Goal: Information Seeking & Learning: Check status

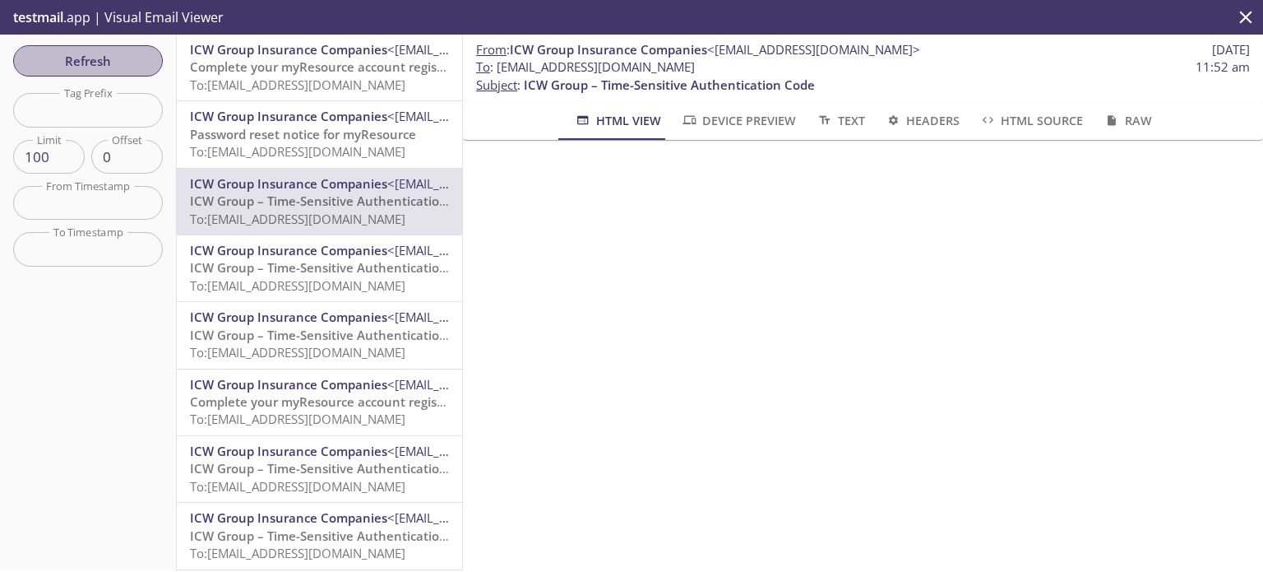
click at [102, 48] on button "Refresh" at bounding box center [88, 60] width 150 height 31
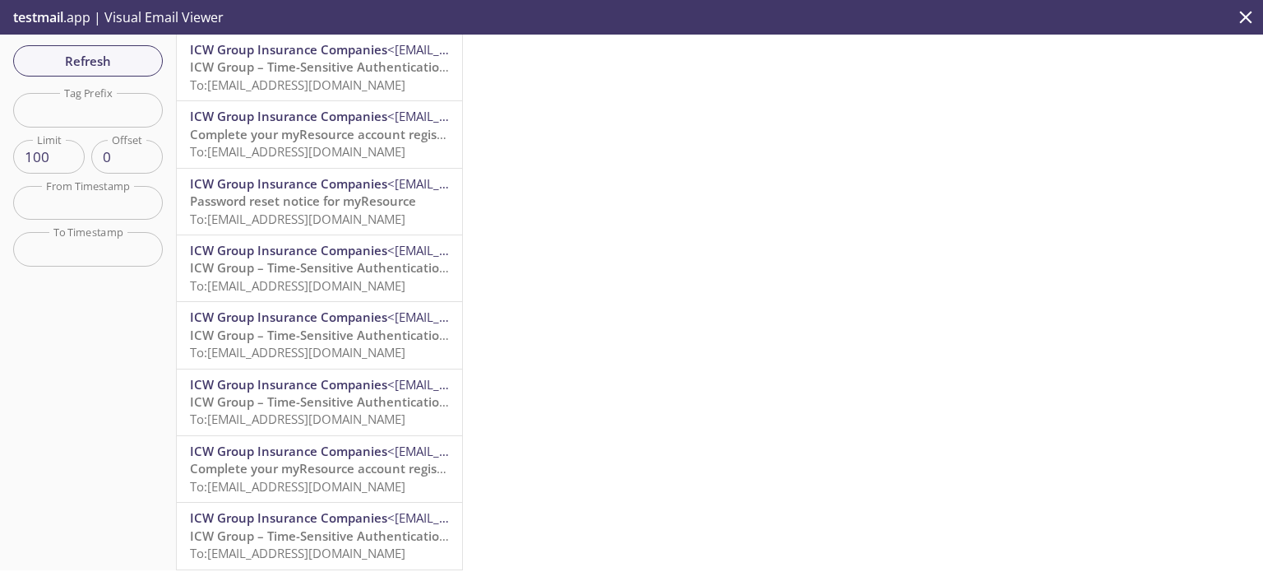
click at [310, 72] on span "ICW Group – Time-Sensitive Authentication Code" at bounding box center [335, 66] width 291 height 16
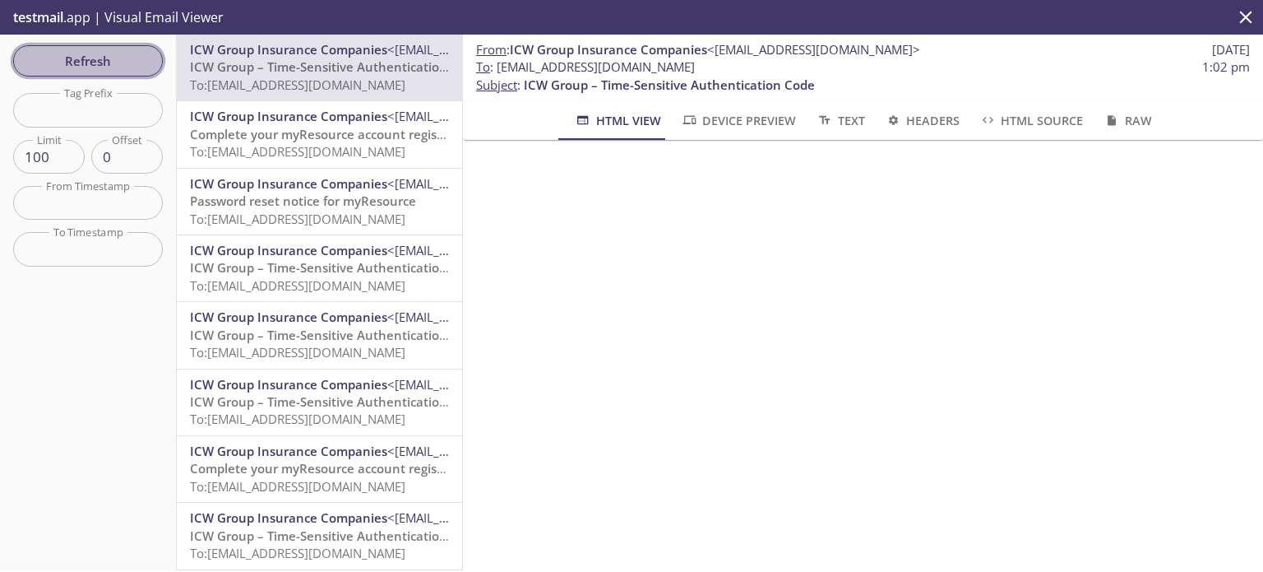
click at [90, 57] on span "Refresh" at bounding box center [87, 60] width 123 height 21
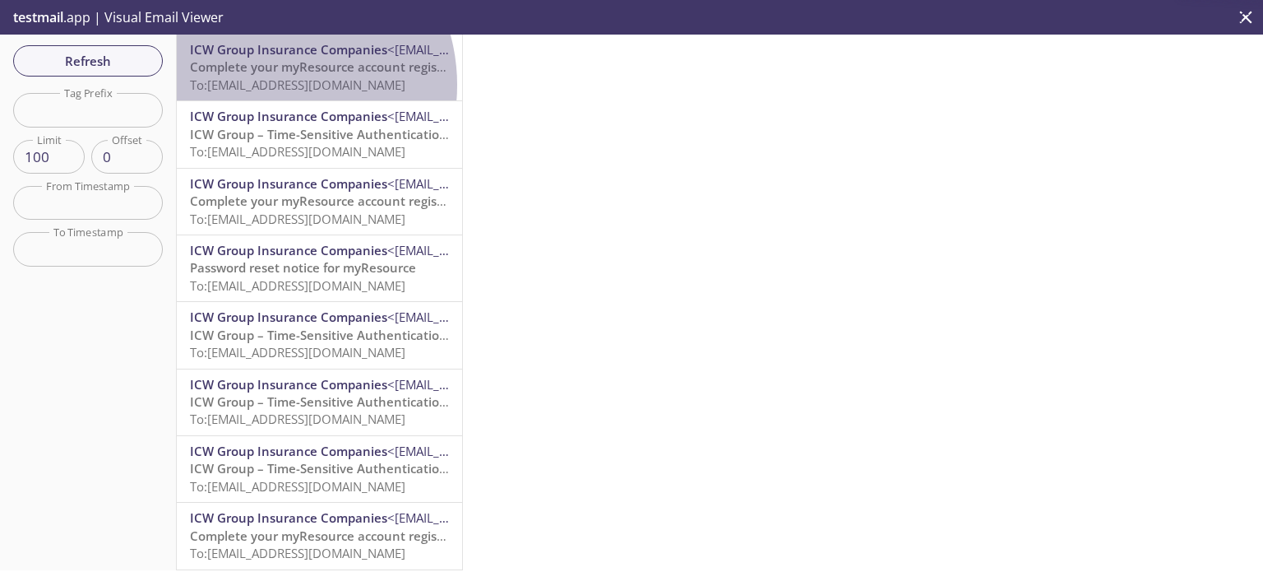
click at [267, 85] on span "To: [EMAIL_ADDRESS][DOMAIN_NAME]" at bounding box center [297, 84] width 215 height 16
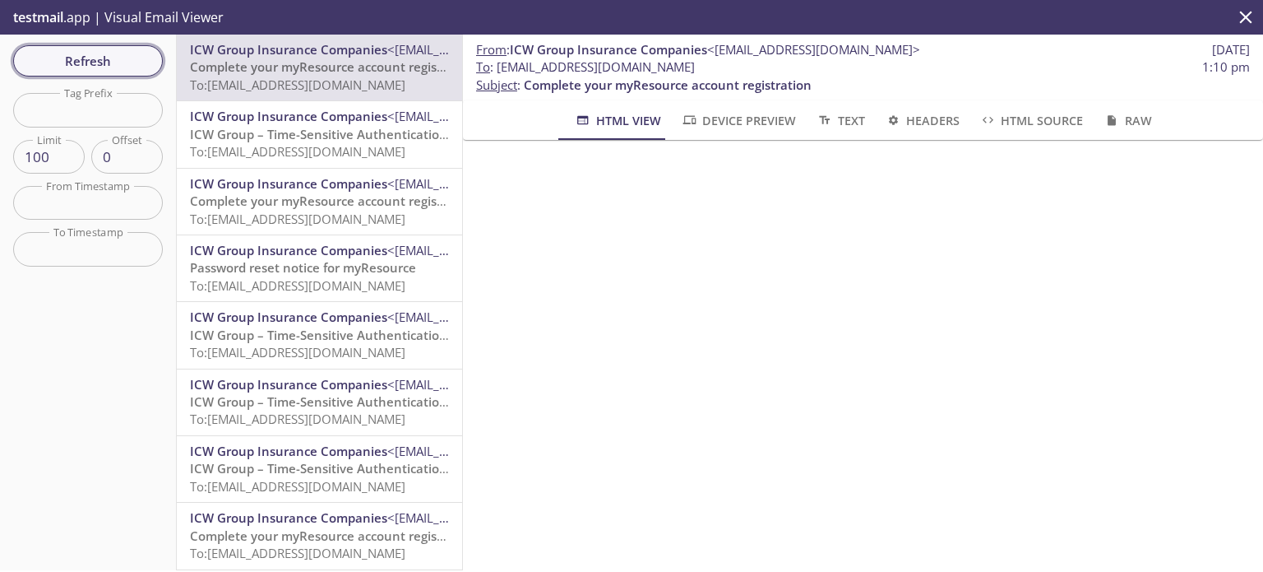
click at [102, 54] on span "Refresh" at bounding box center [87, 60] width 123 height 21
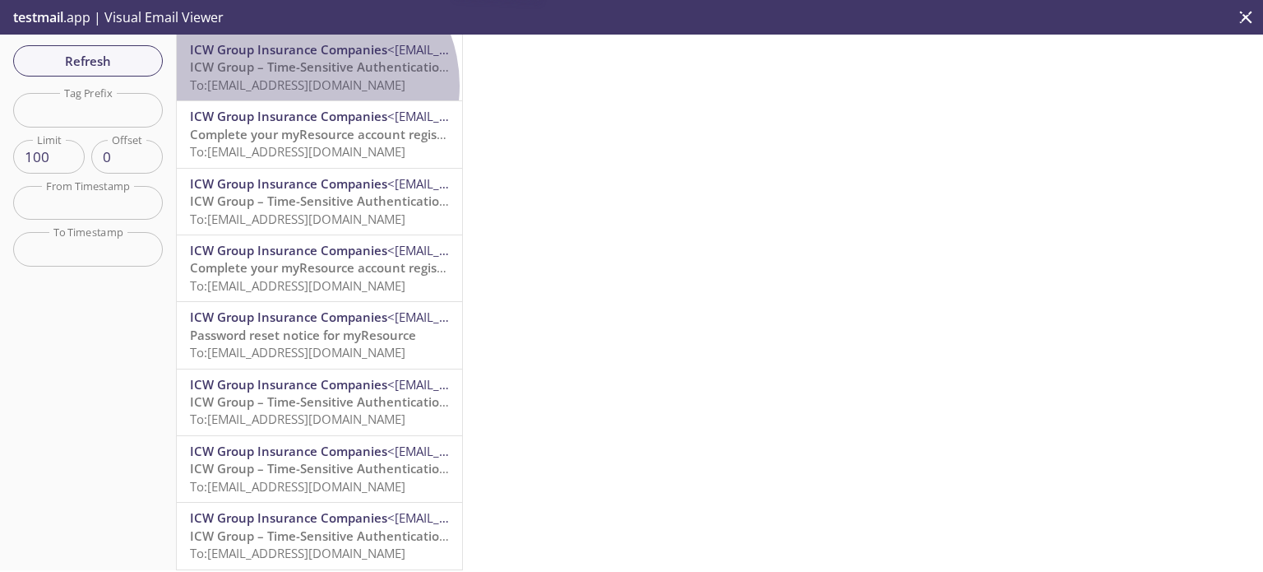
click at [309, 86] on span "To: [EMAIL_ADDRESS][DOMAIN_NAME]" at bounding box center [297, 84] width 215 height 16
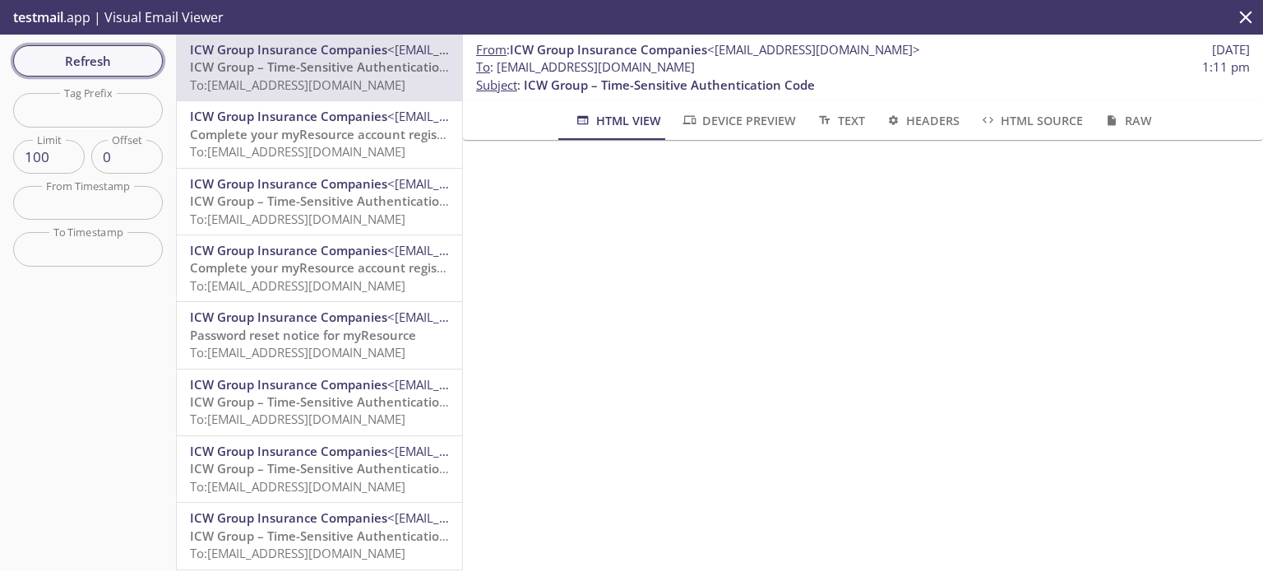
click at [128, 54] on span "Refresh" at bounding box center [87, 60] width 123 height 21
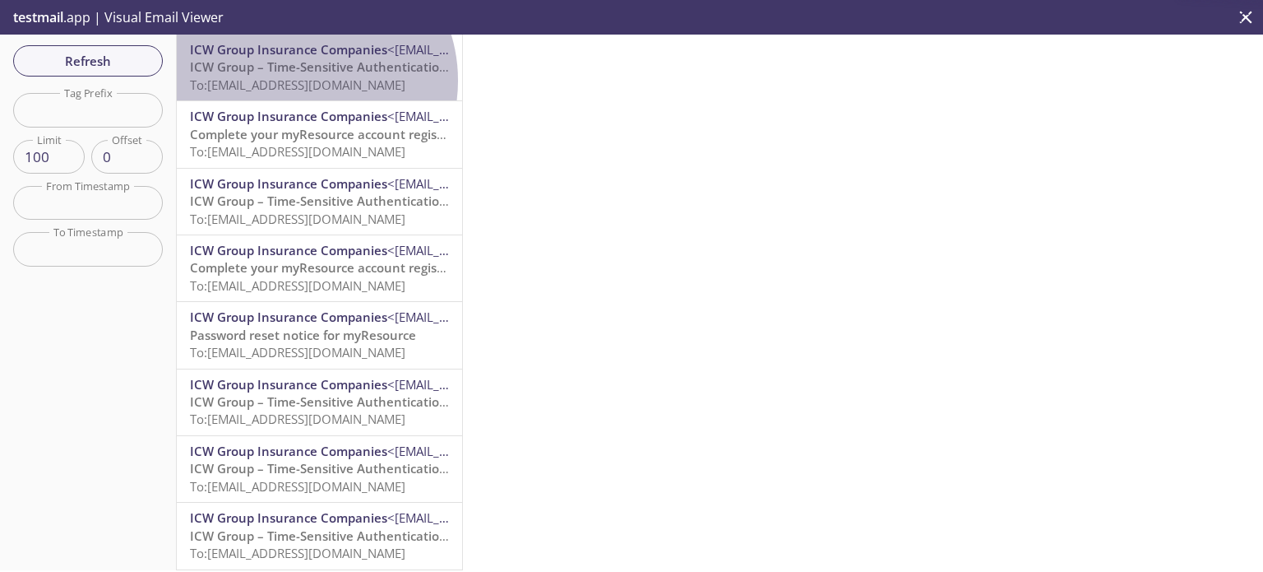
click at [299, 81] on span "To: [EMAIL_ADDRESS][DOMAIN_NAME]" at bounding box center [297, 84] width 215 height 16
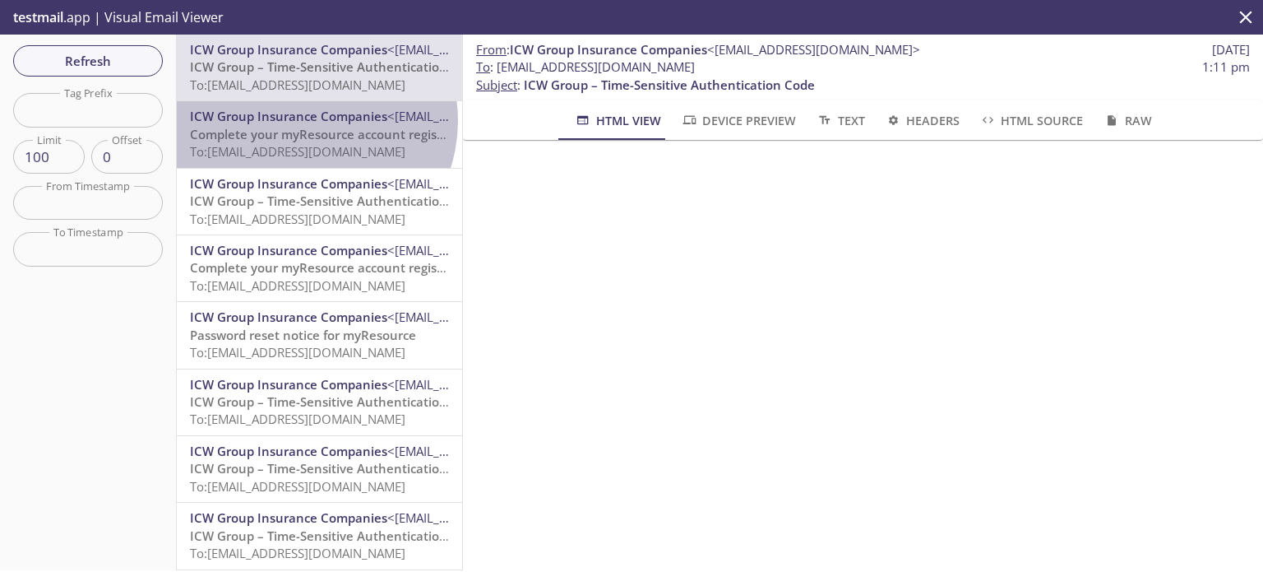
click at [305, 121] on span "ICW Group Insurance Companies" at bounding box center [288, 116] width 197 height 16
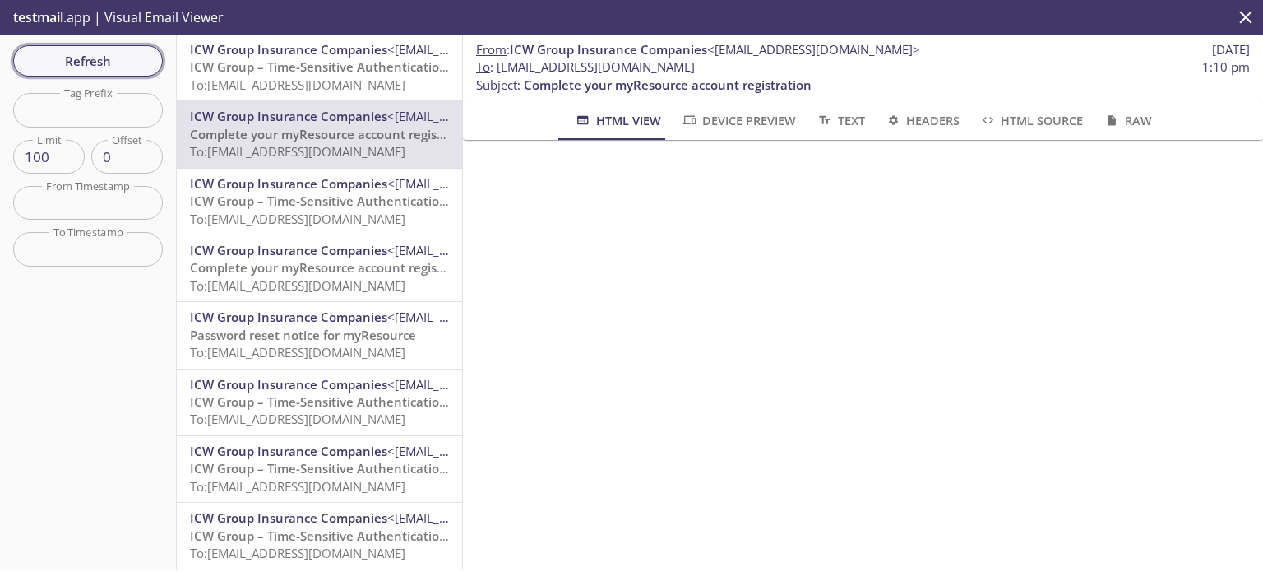
click at [67, 66] on span "Refresh" at bounding box center [87, 60] width 123 height 21
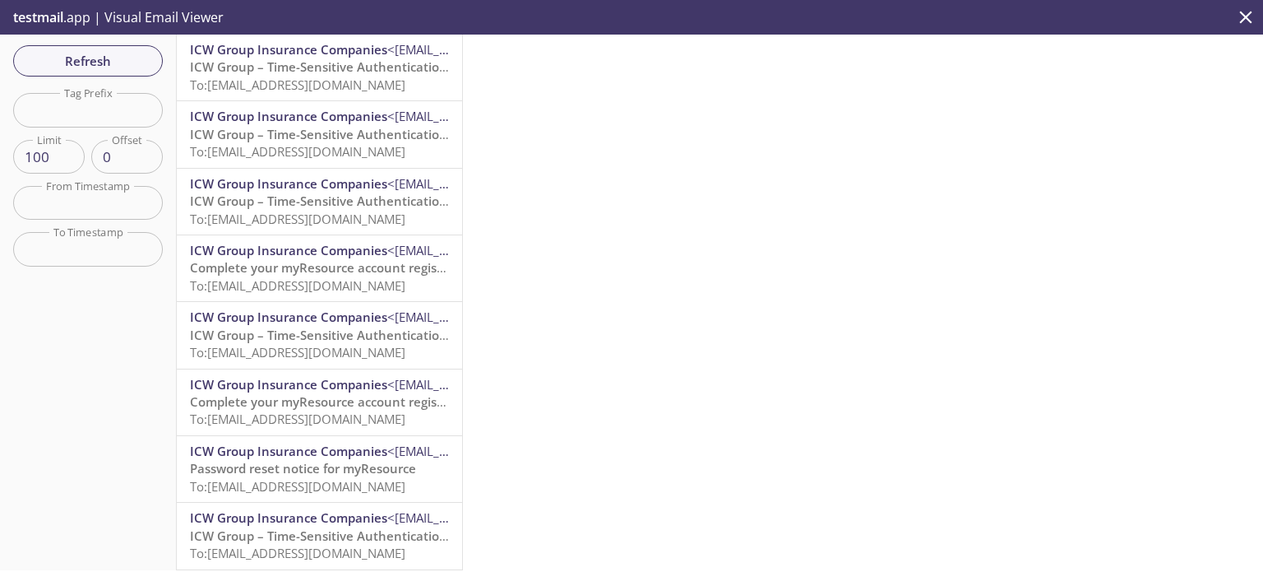
click at [299, 68] on span "ICW Group – Time-Sensitive Authentication Code" at bounding box center [335, 66] width 291 height 16
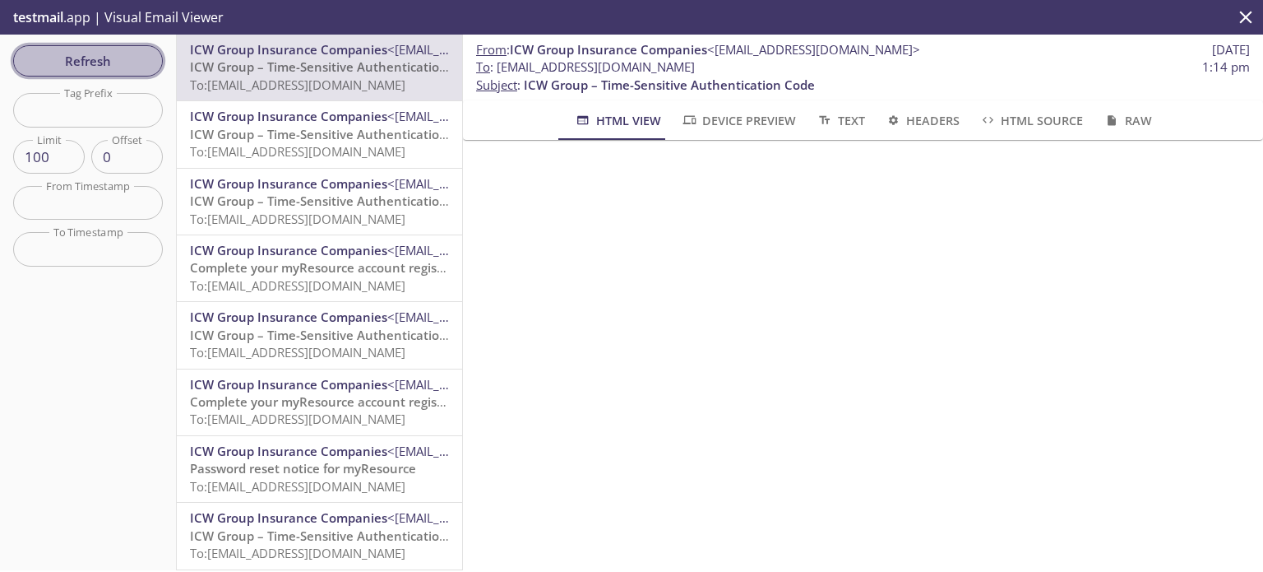
click at [83, 55] on span "Refresh" at bounding box center [87, 60] width 123 height 21
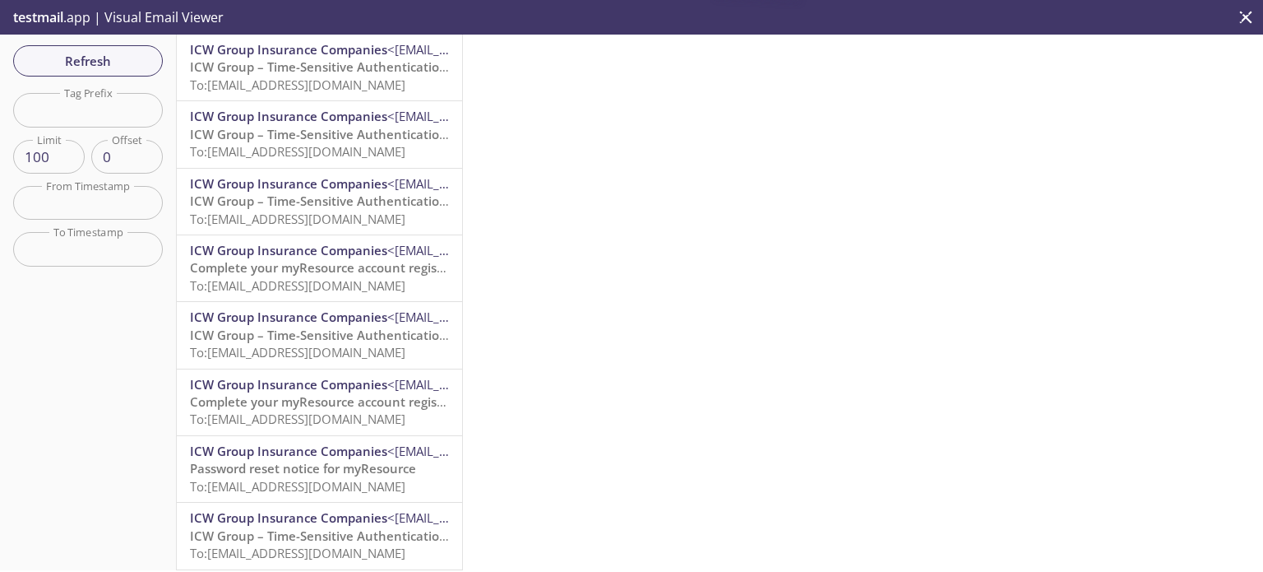
click at [308, 85] on span "To: [EMAIL_ADDRESS][DOMAIN_NAME]" at bounding box center [297, 84] width 215 height 16
